Goal: Task Accomplishment & Management: Use online tool/utility

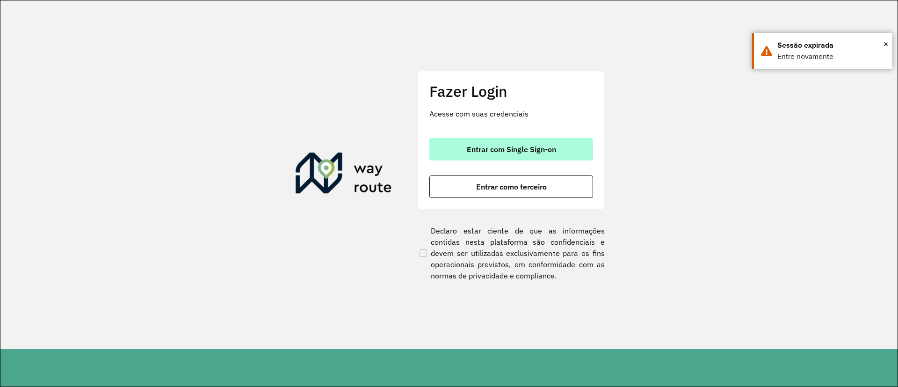
click at [503, 152] on span "Entrar com Single Sign-on" at bounding box center [511, 148] width 89 height 7
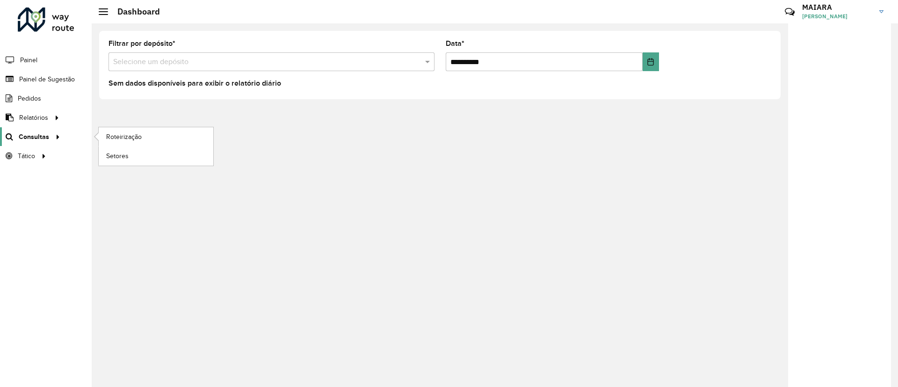
click at [22, 130] on link "Consultas" at bounding box center [31, 136] width 63 height 19
click at [123, 139] on span "Roteirização" at bounding box center [125, 137] width 38 height 10
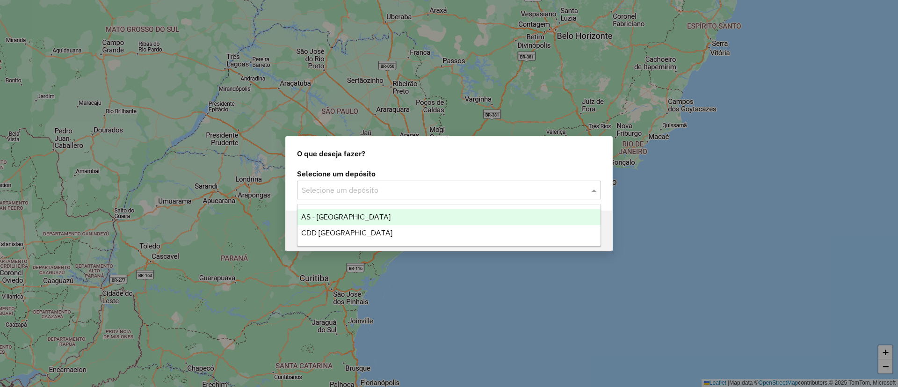
click at [386, 194] on input "text" at bounding box center [440, 190] width 276 height 11
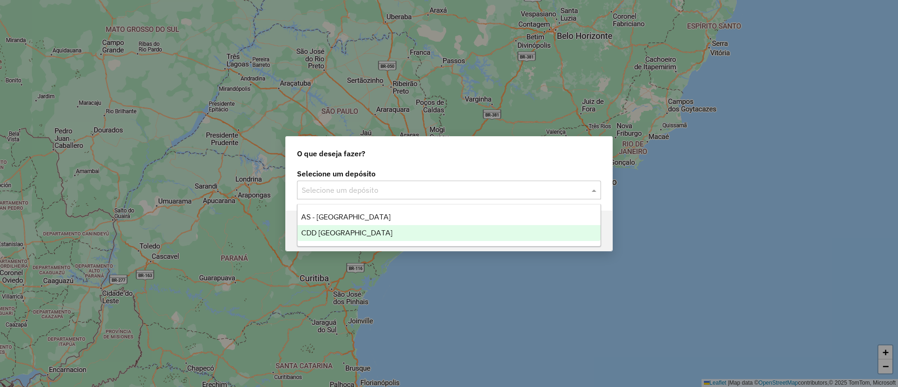
click at [368, 227] on div "CDD [GEOGRAPHIC_DATA]" at bounding box center [448, 233] width 303 height 16
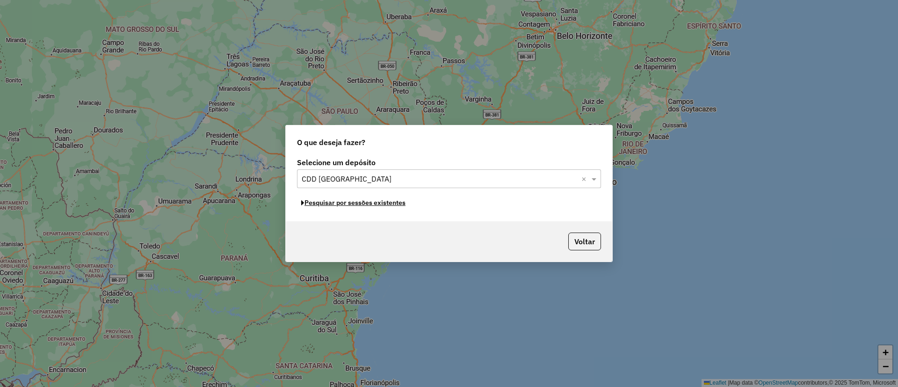
click at [377, 209] on button "Pesquisar por sessões existentes" at bounding box center [353, 203] width 113 height 15
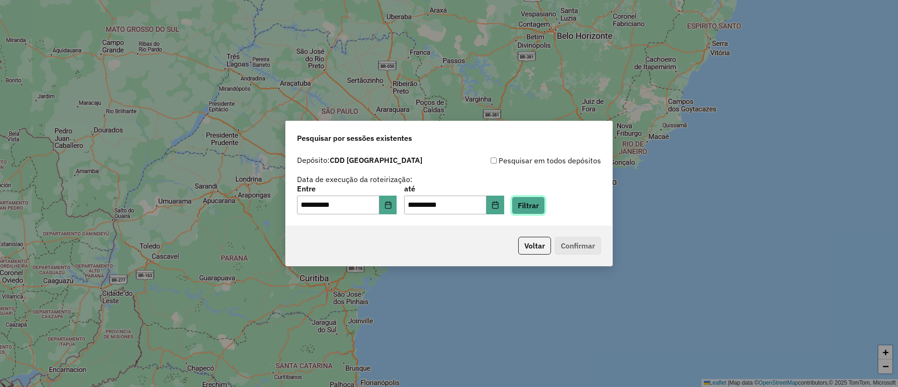
click at [540, 210] on button "Filtrar" at bounding box center [528, 205] width 33 height 18
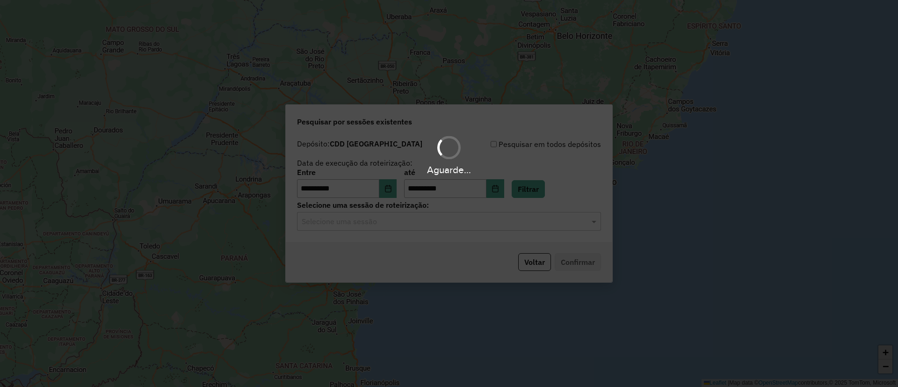
click at [399, 225] on hb-app "**********" at bounding box center [449, 193] width 898 height 387
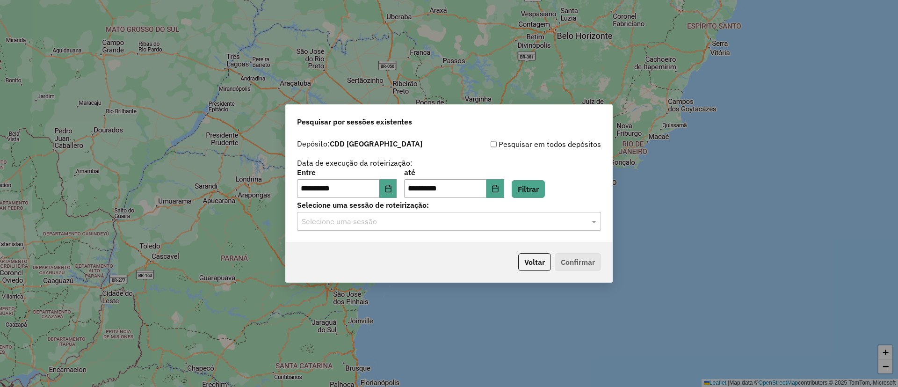
click at [399, 225] on input "text" at bounding box center [440, 221] width 276 height 11
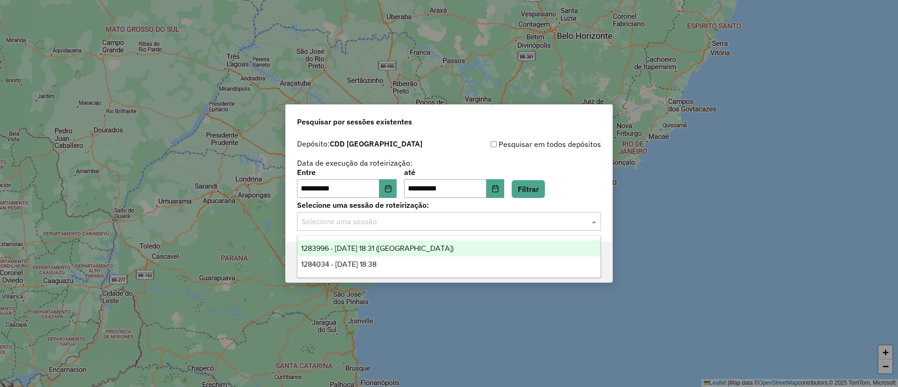
click at [411, 249] on span "1283996 - 27/09/2025 18:31 (Noturna)" at bounding box center [377, 248] width 152 height 8
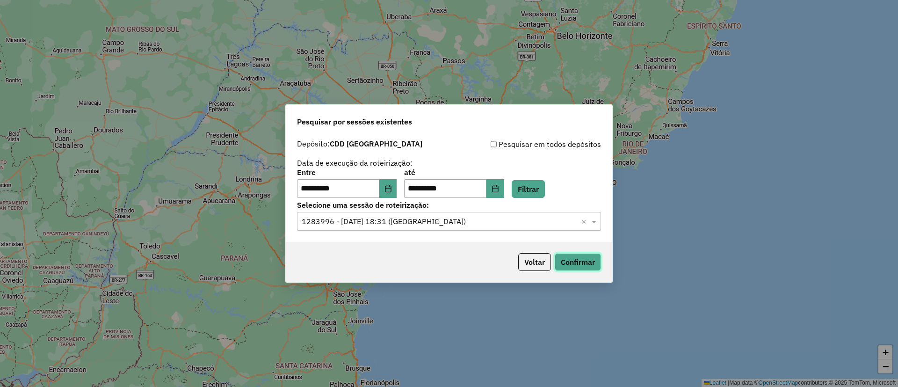
click at [601, 258] on button "Confirmar" at bounding box center [578, 262] width 46 height 18
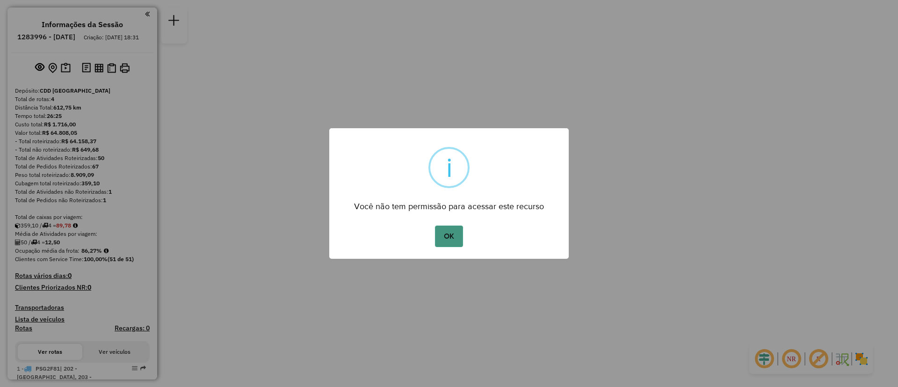
click at [443, 233] on button "OK" at bounding box center [449, 236] width 28 height 22
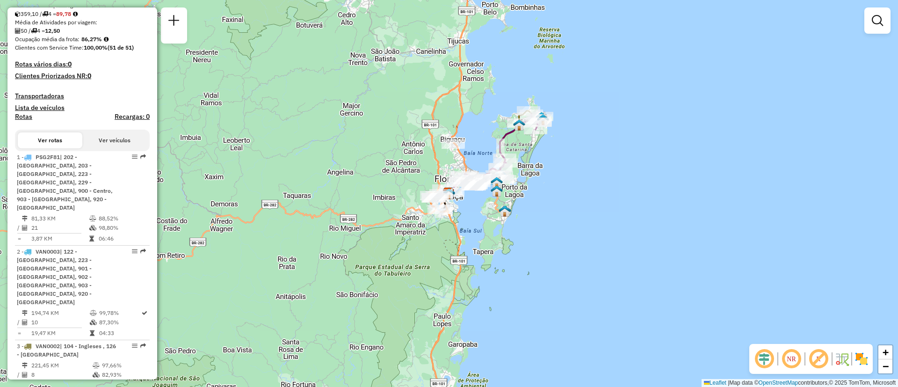
scroll to position [281, 0]
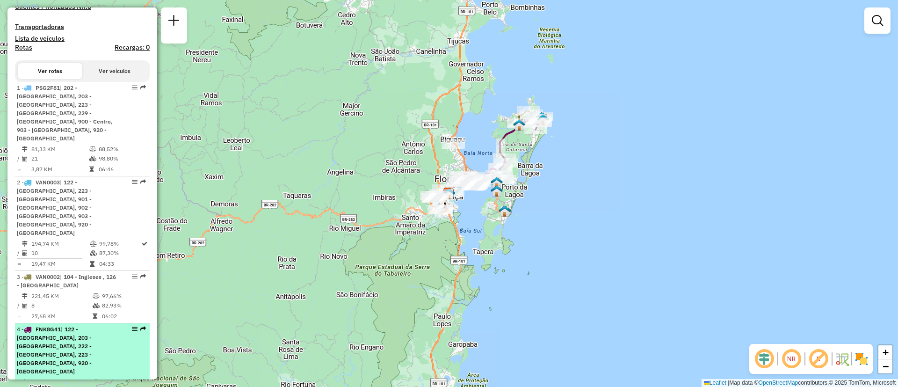
click at [58, 326] on span "| 122 - [GEOGRAPHIC_DATA], 203 - [GEOGRAPHIC_DATA], 222 - [GEOGRAPHIC_DATA], 22…" at bounding box center [54, 350] width 75 height 49
select select "**********"
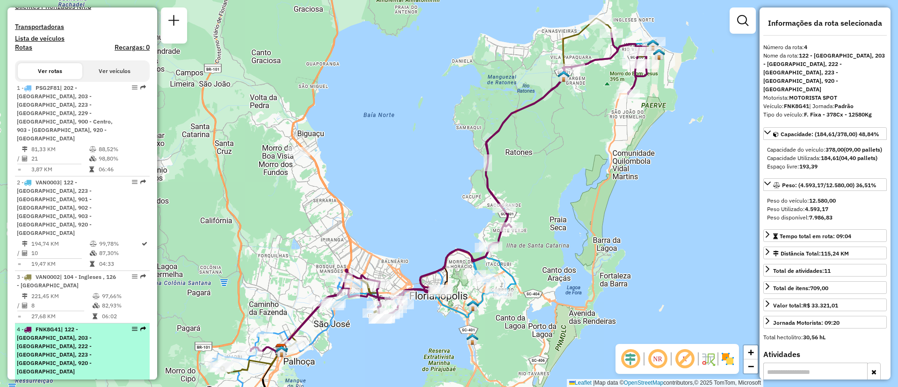
click at [132, 326] on em at bounding box center [135, 329] width 6 height 6
drag, startPoint x: 130, startPoint y: 291, endPoint x: 127, endPoint y: 302, distance: 11.1
click at [123, 325] on div "4 - FNK8G41 | 122 - [GEOGRAPHIC_DATA], 203 - [GEOGRAPHIC_DATA], 222 - [GEOGRAPH…" at bounding box center [82, 350] width 131 height 51
click at [135, 323] on li "4 - FNK8G41 | 122 - Monte Verde, 203 - Passa Vinte, 222 - Capoeiras, 223 - Coqu…" at bounding box center [82, 366] width 135 height 86
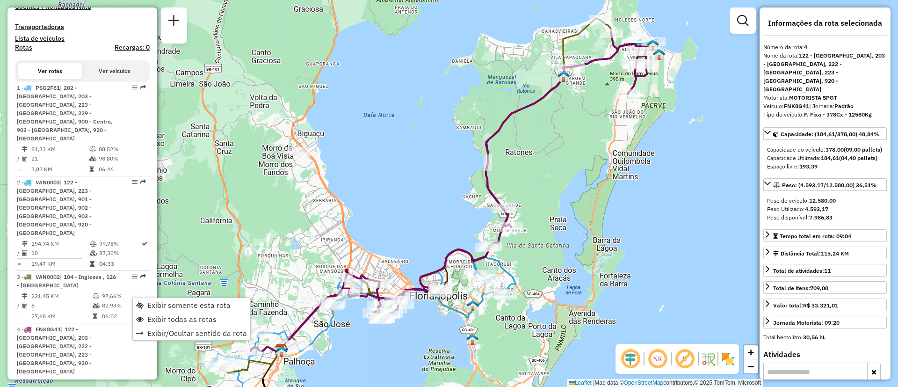
click at [150, 297] on div "Exibir somente esta rota Exibir todas as rotas Exibir/Ocultar sentido da rota" at bounding box center [191, 318] width 118 height 43
click at [151, 301] on span "Exibir somente esta rota" at bounding box center [188, 304] width 83 height 7
